Goal: Task Accomplishment & Management: Manage account settings

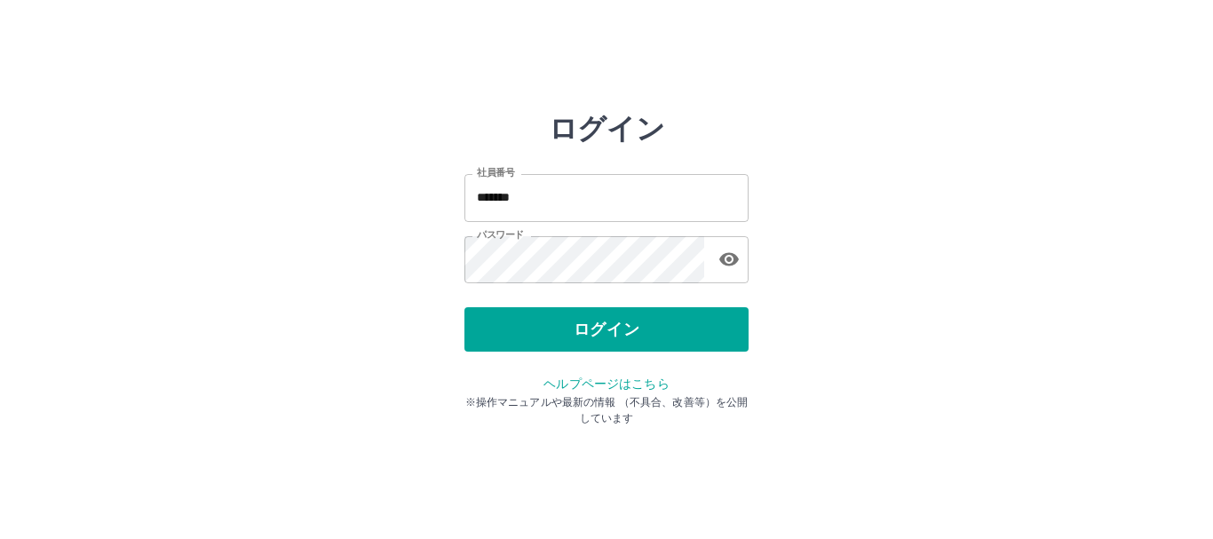
click at [574, 317] on div "ログイン" at bounding box center [606, 329] width 284 height 44
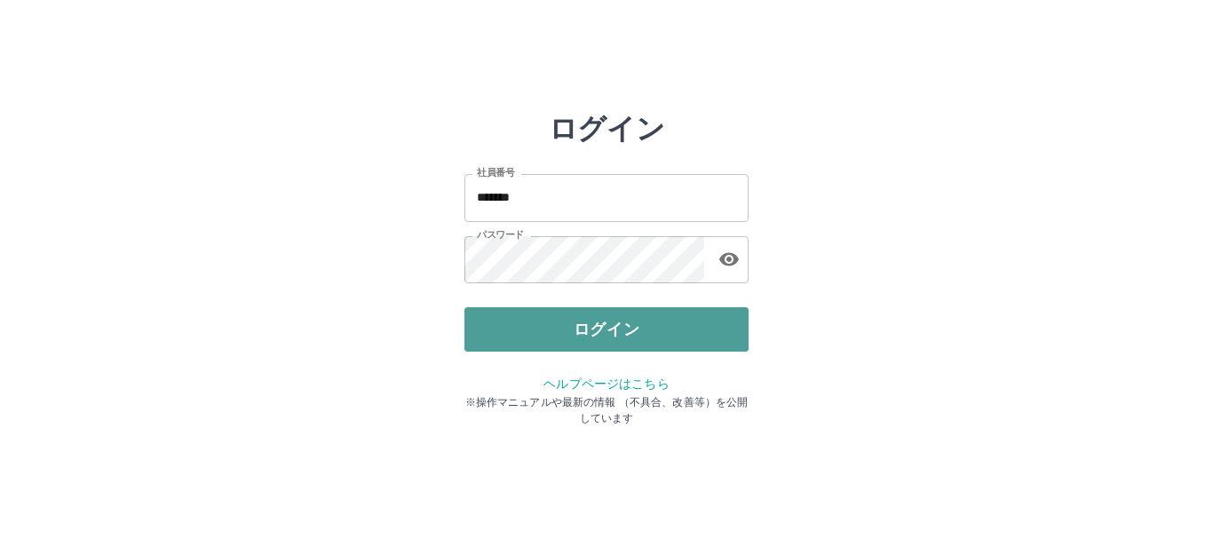
click at [627, 334] on button "ログイン" at bounding box center [606, 329] width 284 height 44
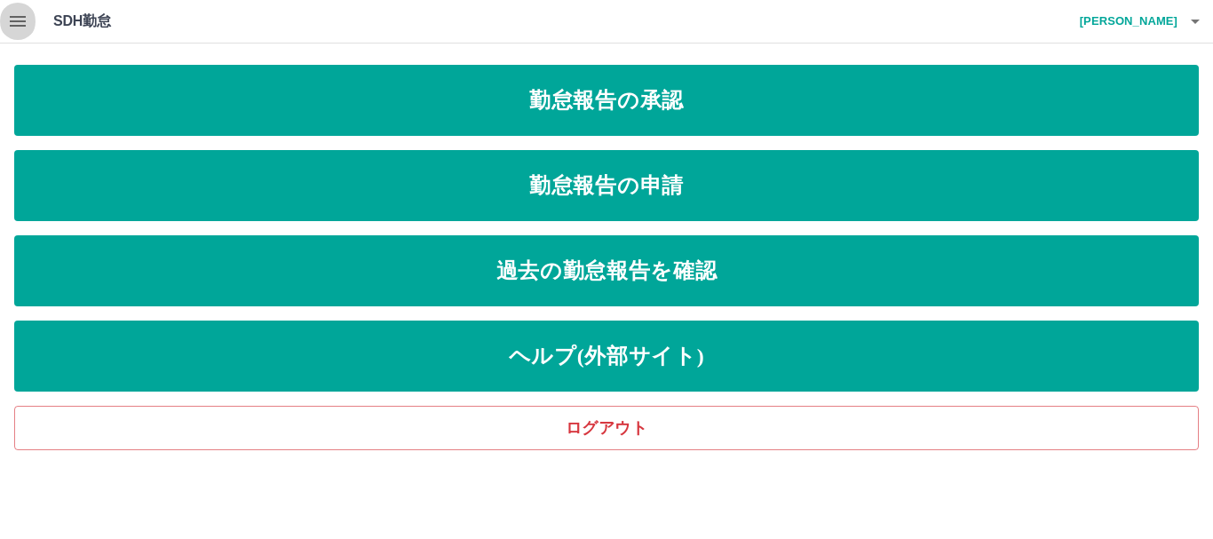
click at [20, 22] on icon "button" at bounding box center [18, 21] width 16 height 11
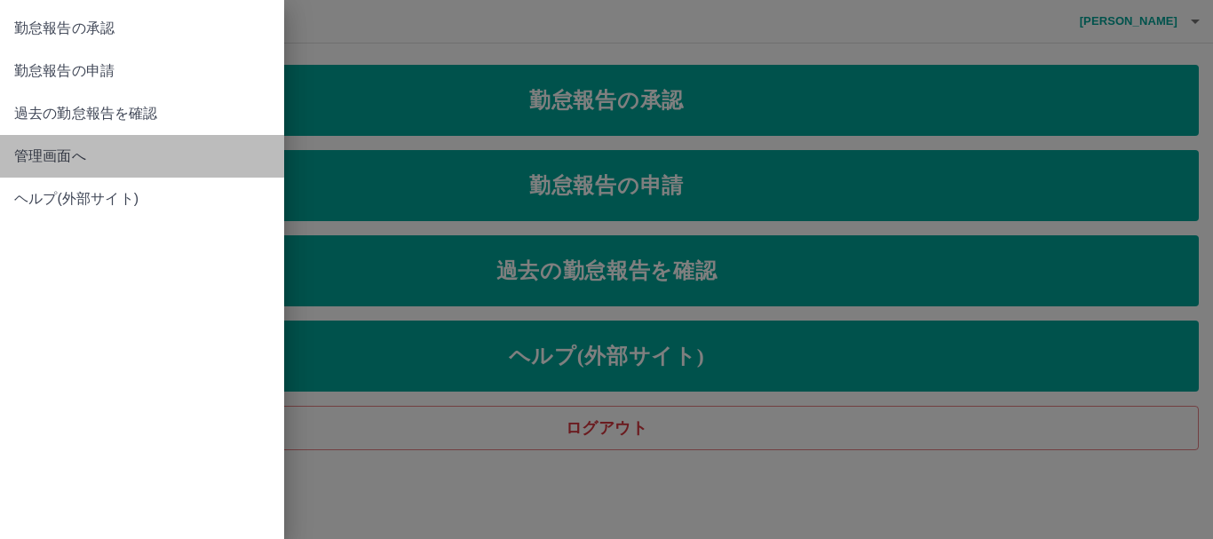
click at [62, 160] on span "管理画面へ" at bounding box center [142, 156] width 256 height 21
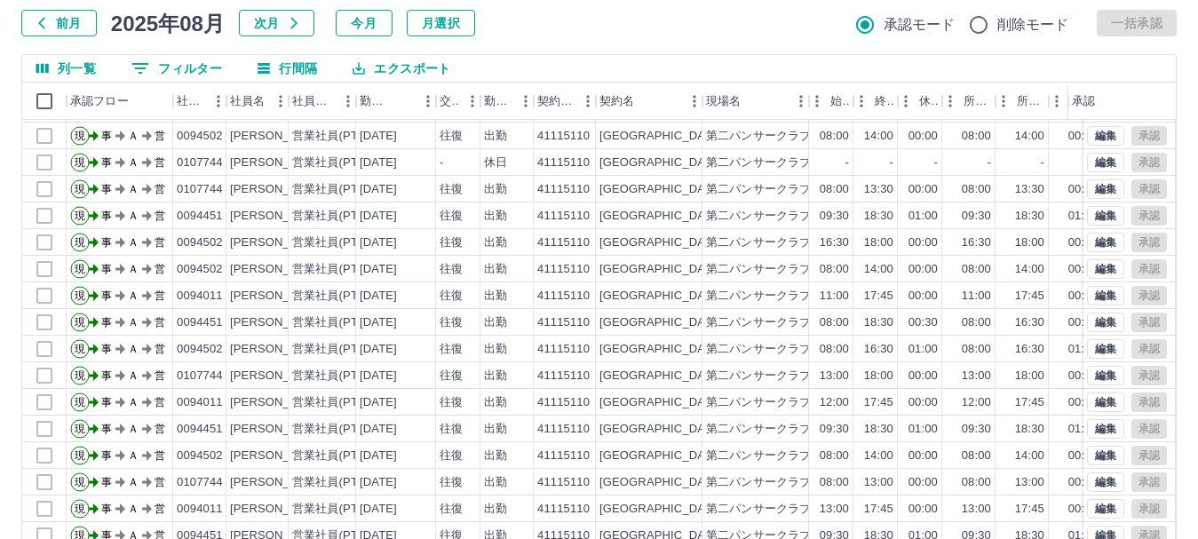
scroll to position [142, 0]
